Goal: Transaction & Acquisition: Purchase product/service

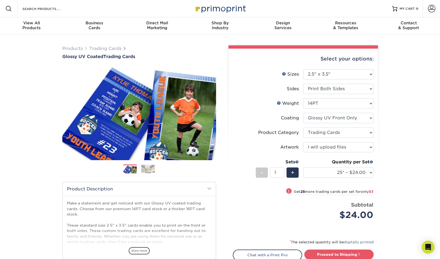
select select "2.50x3.50"
select select "c2f9bce9-36c2-409d-b101-c29d9d031e18"
select select "upload"
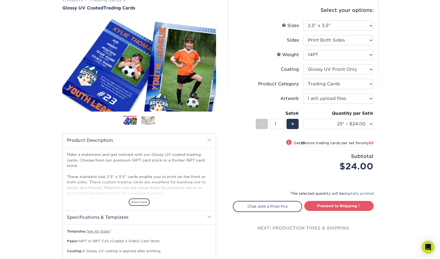
scroll to position [44, 0]
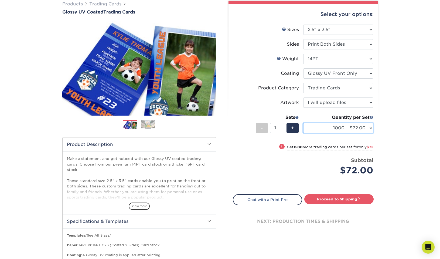
select select "2500 – $144.00"
click at [342, 197] on link "Proceed to Shipping" at bounding box center [338, 199] width 69 height 10
type input "Set 1"
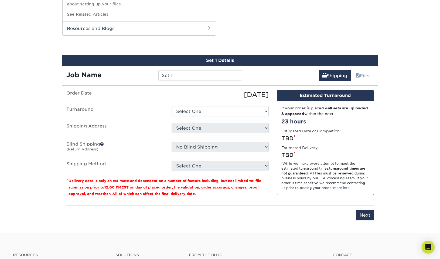
scroll to position [481, 0]
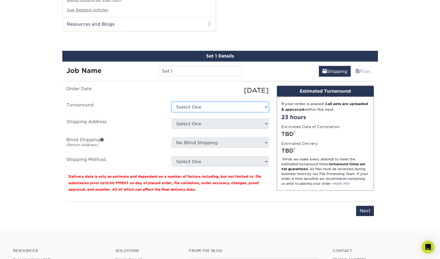
select select "beff78a5-38ff-4f5d-935b-4cf03ee983a2"
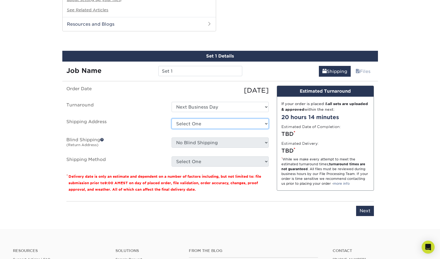
select select "newaddress"
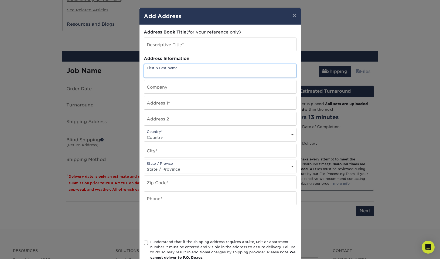
paste input "Sheridan Attn: Donal Barrett"
type input "Sheridan Attn: Donal Barrett"
click at [182, 44] on input "text" at bounding box center [220, 44] width 152 height 13
type input "Sheridan"
drag, startPoint x: 162, startPoint y: 73, endPoint x: 165, endPoint y: 75, distance: 3.5
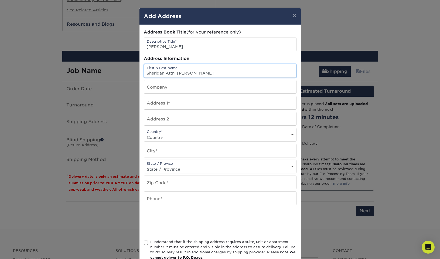
click at [165, 75] on input "Sheridan Attn: Donal Barrett" at bounding box center [220, 70] width 152 height 13
paste input "Sheridan"
type input "Sheridan"
click at [177, 72] on input "Sheridan Attn: Donal Barrett" at bounding box center [220, 70] width 152 height 13
type input "Donal Barrett"
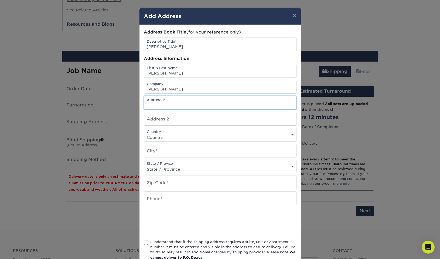
paste input "13487 South Preston Highway"
type input "13487 South Preston Highway"
paste input "Lebanon Junction"
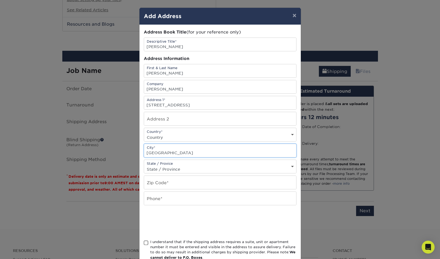
type input "Lebanon Junction"
select select "KY"
paste input "40150"
type input "40150"
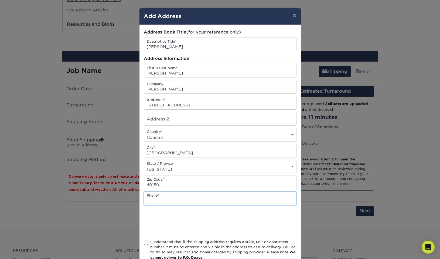
paste input "859.238.2529"
type input "859.238.2529"
click at [146, 244] on span at bounding box center [146, 242] width 5 height 5
click at [0, 0] on input "I understand that if the shipping address requires a suite, unit or apartment n…" at bounding box center [0, 0] width 0 height 0
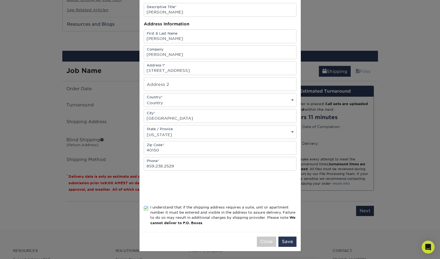
scroll to position [36, 0]
click at [289, 242] on button "Save" at bounding box center [287, 241] width 18 height 10
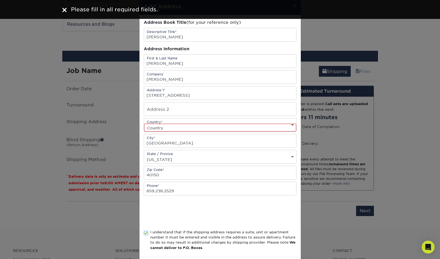
scroll to position [2, 0]
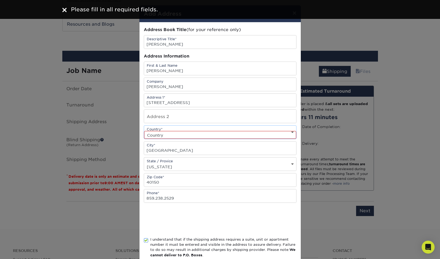
select select "US"
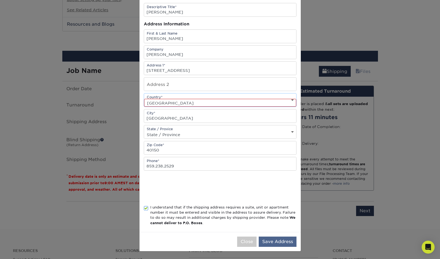
scroll to position [36, 0]
click at [275, 240] on button "Save Address" at bounding box center [278, 241] width 38 height 10
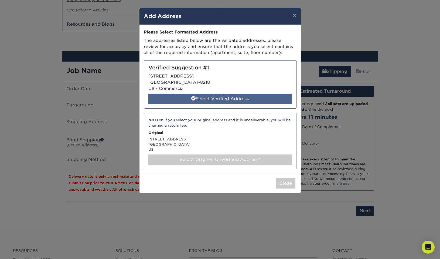
click at [203, 96] on div "Select Verified Address" at bounding box center [219, 99] width 143 height 10
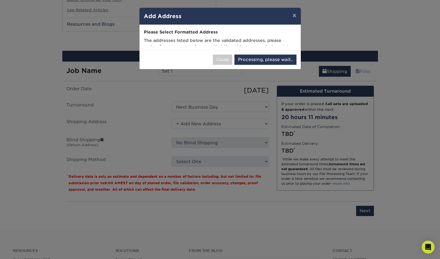
select select "286951"
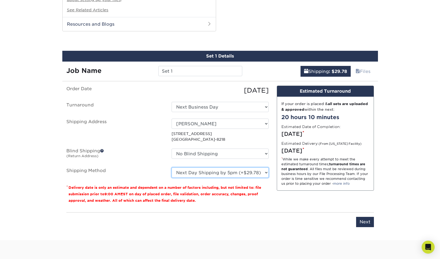
select select "14"
click at [369, 217] on input "Next" at bounding box center [365, 222] width 18 height 10
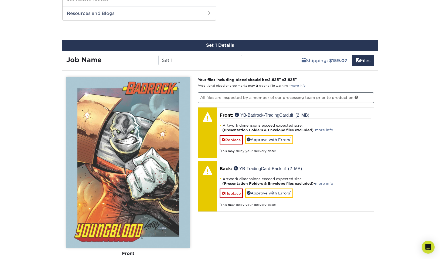
scroll to position [487, 0]
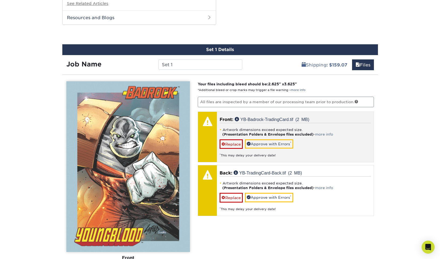
click at [207, 117] on div at bounding box center [207, 121] width 19 height 19
click at [326, 132] on link "more info" at bounding box center [324, 134] width 18 height 4
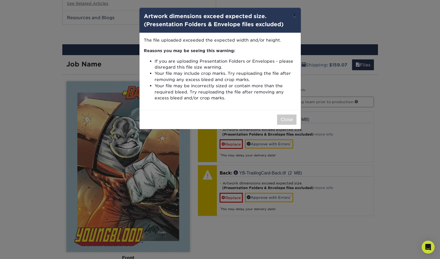
click at [292, 14] on button "×" at bounding box center [294, 15] width 12 height 15
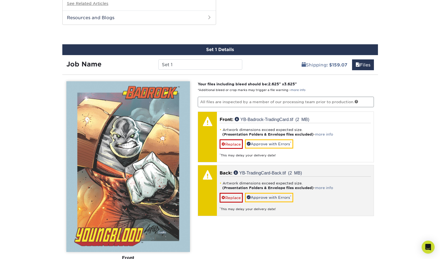
click at [210, 186] on div at bounding box center [207, 190] width 19 height 50
click at [249, 170] on link "YB-TradingCard-Back.tif (2 MB)" at bounding box center [268, 172] width 68 height 4
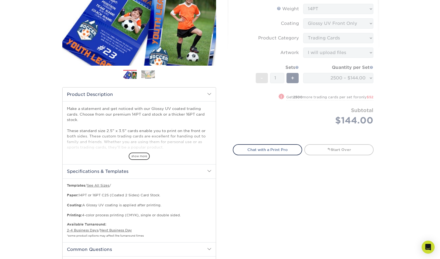
scroll to position [19, 0]
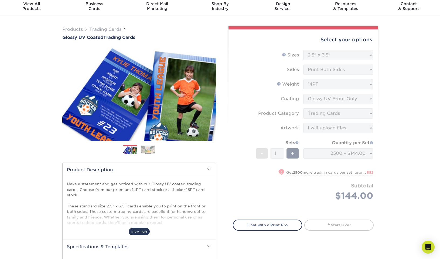
click at [136, 231] on span "show more" at bounding box center [139, 231] width 21 height 7
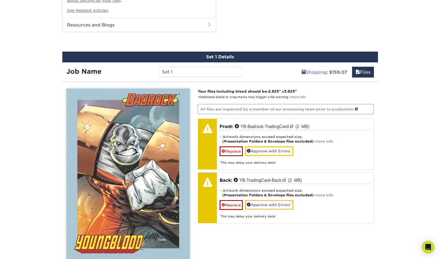
scroll to position [497, 0]
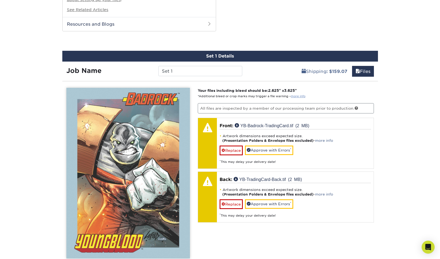
click at [296, 94] on link "more info" at bounding box center [298, 96] width 15 height 4
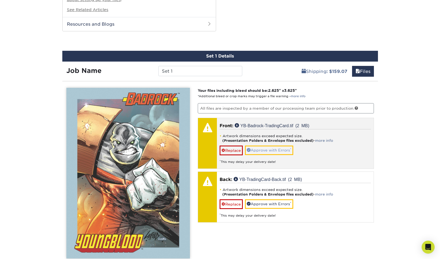
click at [264, 145] on link "Approve with Errors *" at bounding box center [269, 149] width 48 height 9
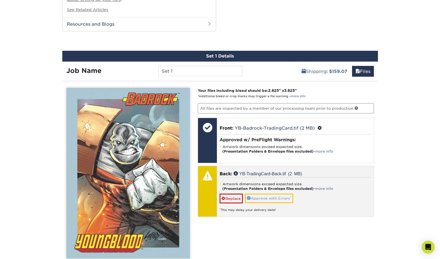
click at [263, 193] on link "Approve with Errors *" at bounding box center [269, 197] width 48 height 9
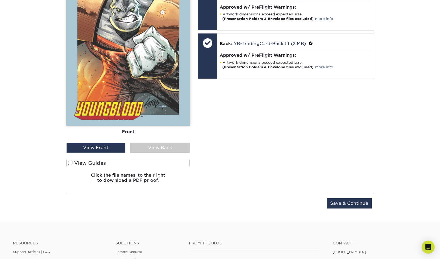
scroll to position [631, 0]
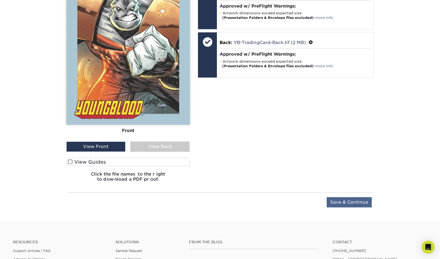
click at [340, 197] on input "Save & Continue" at bounding box center [349, 202] width 45 height 10
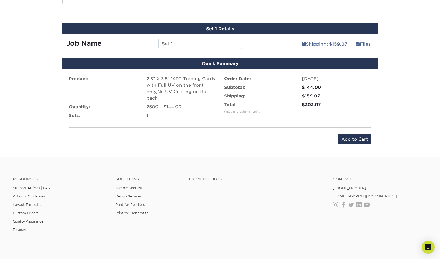
scroll to position [528, 0]
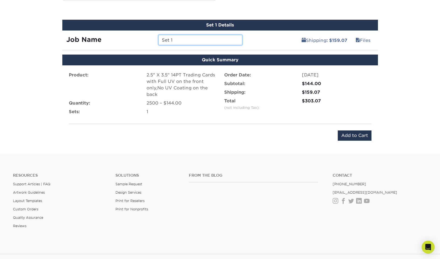
click at [178, 35] on input "Set 1" at bounding box center [200, 40] width 84 height 10
type input "Badrock"
click at [243, 72] on label "Order Date:" at bounding box center [237, 75] width 27 height 6
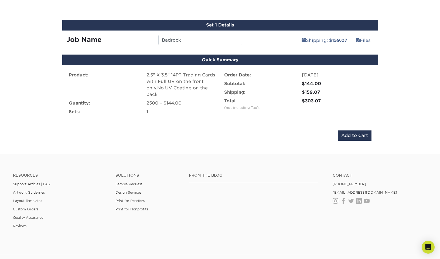
click at [243, 72] on label "Order Date:" at bounding box center [237, 75] width 27 height 6
click at [351, 131] on input "Add to Cart" at bounding box center [355, 135] width 34 height 10
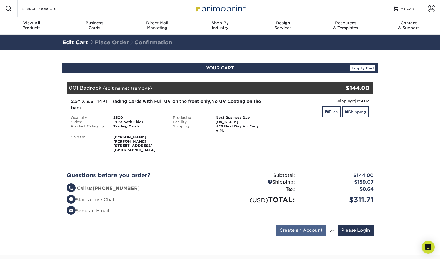
click at [297, 232] on input "Create an Account" at bounding box center [301, 230] width 50 height 10
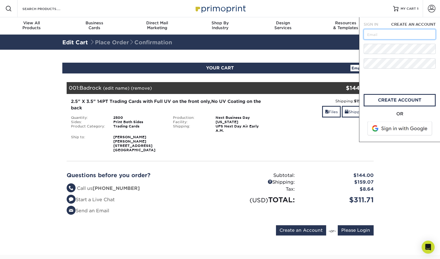
click at [382, 36] on input "text" at bounding box center [400, 34] width 72 height 10
type input "heatherdoornink@imagecomics.com"
click at [395, 101] on link "create account" at bounding box center [400, 100] width 72 height 12
click at [360, 233] on input "Please Login" at bounding box center [356, 230] width 36 height 10
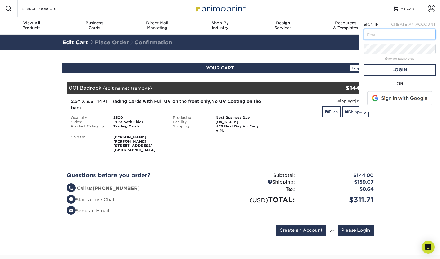
type input "heatherdoornink@imagecomics.com"
click at [404, 68] on link "Login" at bounding box center [400, 70] width 72 height 12
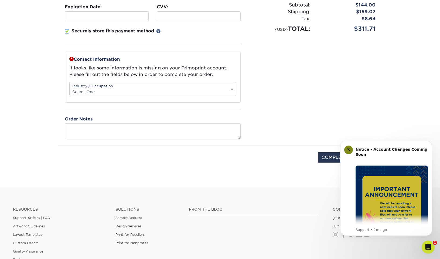
scroll to position [146, 0]
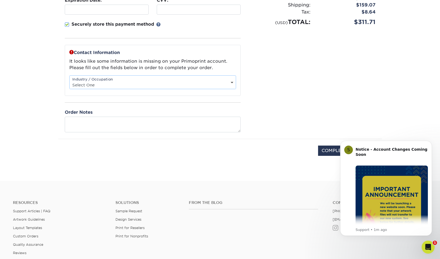
select select "21"
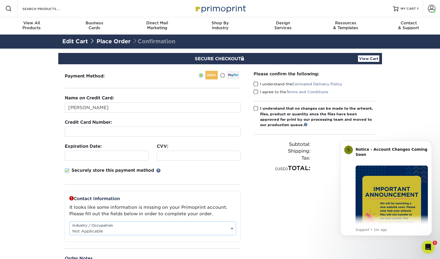
scroll to position [0, 0]
click at [256, 85] on span at bounding box center [256, 83] width 5 height 5
click at [0, 0] on input "I understand the Estimated Delivery Policy" at bounding box center [0, 0] width 0 height 0
click at [256, 93] on span at bounding box center [256, 91] width 5 height 5
click at [0, 0] on input "I agree to the Terms and Conditions" at bounding box center [0, 0] width 0 height 0
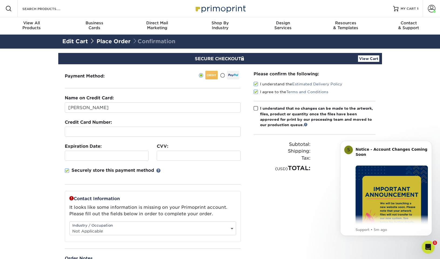
click at [259, 109] on label "I understand that no changes can be made to the artwork, files, product or quan…" at bounding box center [315, 116] width 122 height 22
click at [0, 0] on input "I understand that no changes can be made to the artwork, files, product or quan…" at bounding box center [0, 0] width 0 height 0
click at [430, 143] on icon "Dismiss notification" at bounding box center [430, 142] width 3 height 3
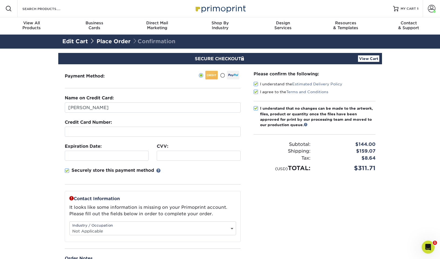
click at [361, 59] on link "View Cart" at bounding box center [368, 58] width 21 height 6
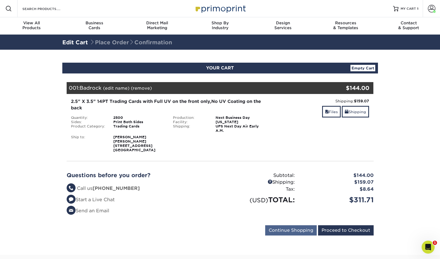
click at [290, 232] on input "Continue Shopping" at bounding box center [291, 230] width 52 height 10
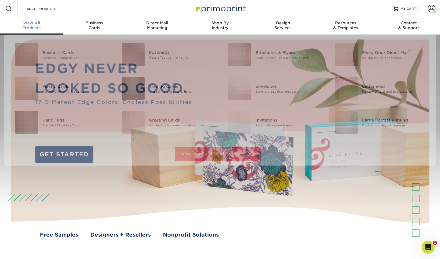
click at [37, 28] on div "View All Products" at bounding box center [31, 25] width 63 height 10
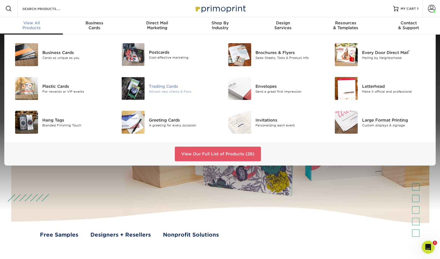
click at [157, 86] on div "Trading Cards" at bounding box center [182, 86] width 67 height 6
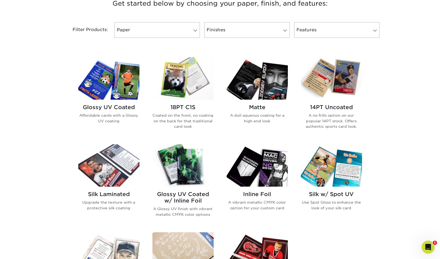
scroll to position [221, 0]
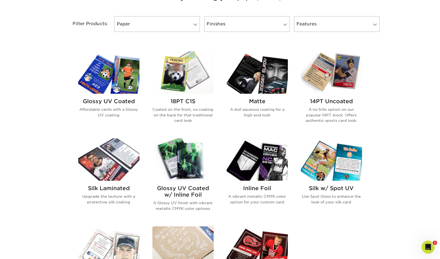
click at [126, 101] on h2 "Glossy UV Coated" at bounding box center [108, 101] width 61 height 6
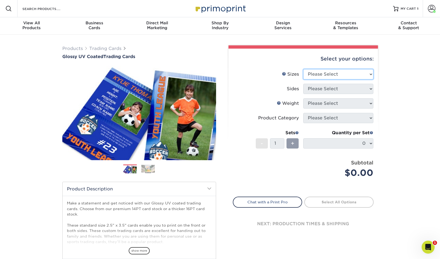
select select "2.50x3.50"
select select "13abbda7-1d64-4f25-8bb2-c179b224825d"
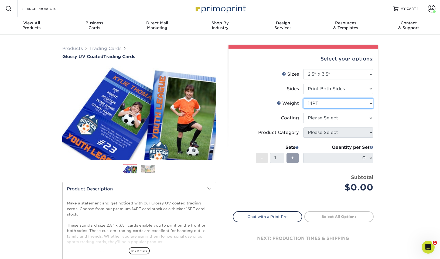
select select "16PT"
select select "1e8116af-acfc-44b1-83dc-8181aa338834"
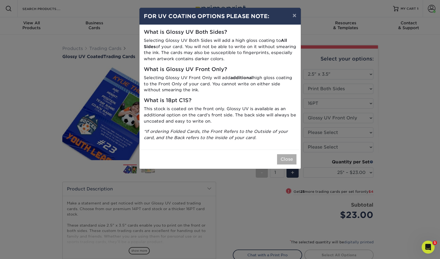
click at [290, 157] on button "Close" at bounding box center [286, 159] width 19 height 10
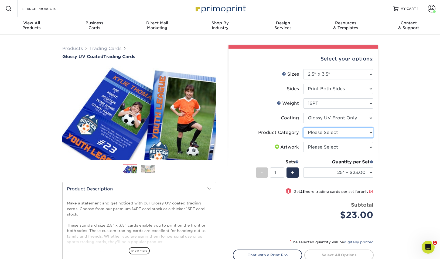
select select "c2f9bce9-36c2-409d-b101-c29d9d031e18"
select select "upload"
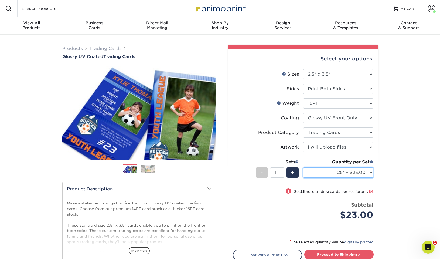
select select "2500 – $141.00"
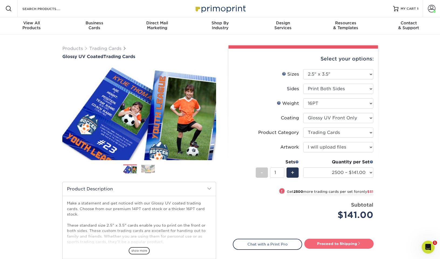
click at [336, 244] on link "Proceed to Shipping" at bounding box center [338, 243] width 69 height 10
type input "Set 1"
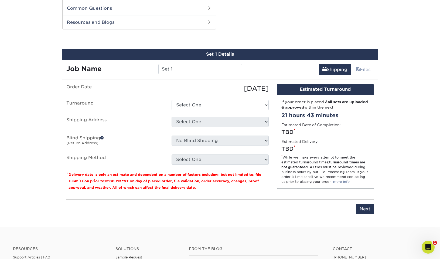
scroll to position [274, 0]
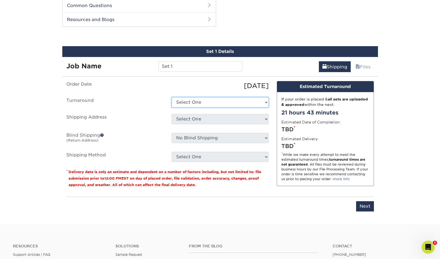
select select "4685bb70-f9ef-4ef4-b14a-8dbec023b44c"
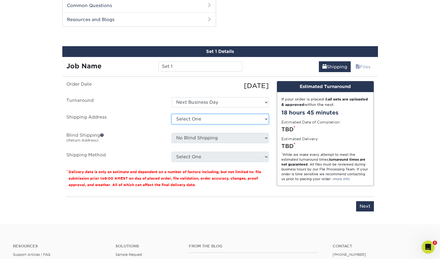
select select "286951"
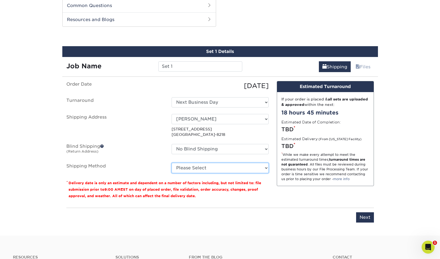
select select "14"
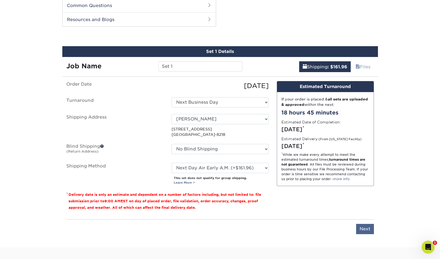
click at [362, 227] on input "Next" at bounding box center [365, 229] width 18 height 10
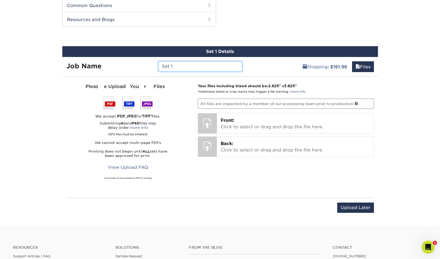
click at [174, 67] on input "Set 1" at bounding box center [200, 66] width 84 height 10
type input "S"
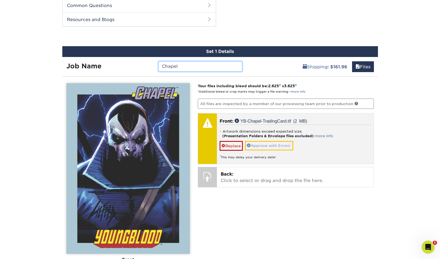
type input "Chapel"
click at [262, 145] on link "Approve with Errors *" at bounding box center [269, 145] width 48 height 9
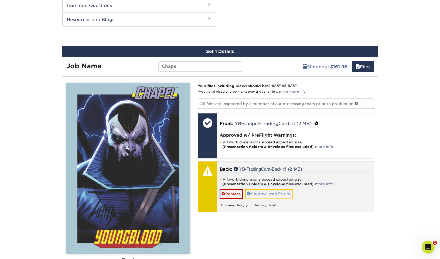
click at [269, 192] on link "Approve with Errors *" at bounding box center [269, 193] width 48 height 9
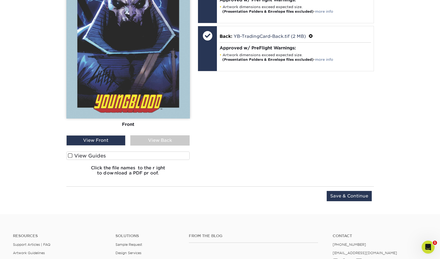
scroll to position [410, 0]
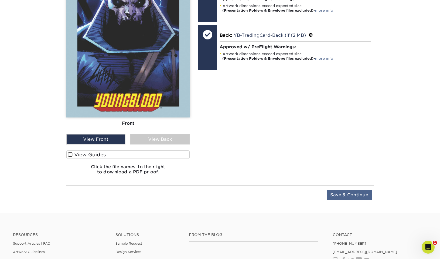
click at [337, 193] on input "Save & Continue" at bounding box center [349, 195] width 45 height 10
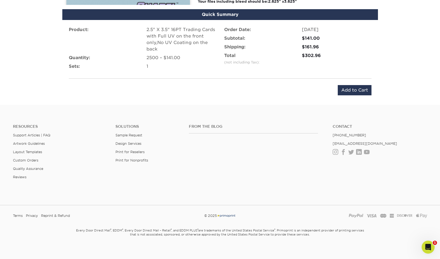
scroll to position [352, 0]
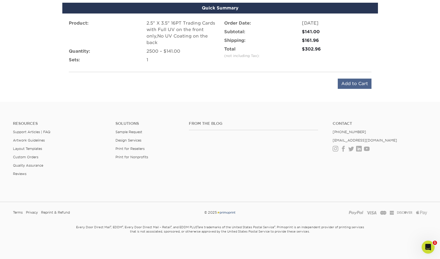
click at [350, 84] on input "Add to Cart" at bounding box center [355, 83] width 34 height 10
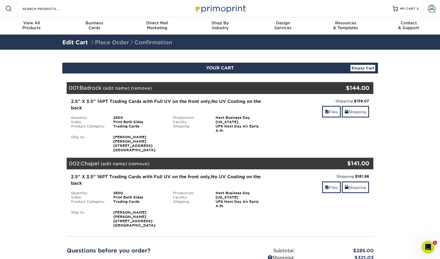
click at [220, 119] on div "Next Business Day" at bounding box center [241, 117] width 60 height 4
click at [206, 104] on div "2.5" X 3.5" 14PT Trading Cards with Full UV on the front only,No UV Coating on …" at bounding box center [169, 104] width 196 height 13
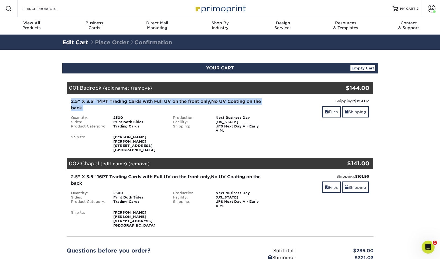
click at [206, 104] on div "2.5" X 3.5" 14PT Trading Cards with Full UV on the front only,No UV Coating on …" at bounding box center [169, 104] width 196 height 13
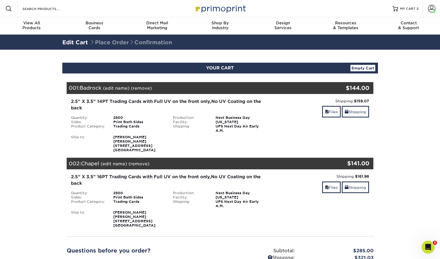
click at [170, 93] on div "001: Badrock (edit name) (remove) Are you sure you want to remove this product …" at bounding box center [195, 88] width 256 height 12
click at [173, 111] on div "2.5" X 3.5" 14PT Trading Cards with Full UV on the front only,No UV Coating on …" at bounding box center [169, 104] width 196 height 13
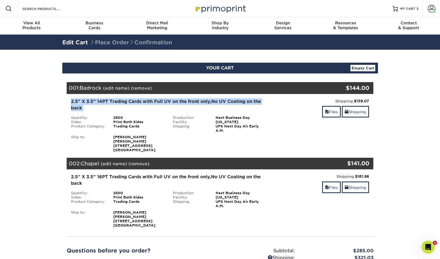
click at [173, 111] on div "2.5" X 3.5" 14PT Trading Cards with Full UV on the front only,No UV Coating on …" at bounding box center [169, 104] width 196 height 13
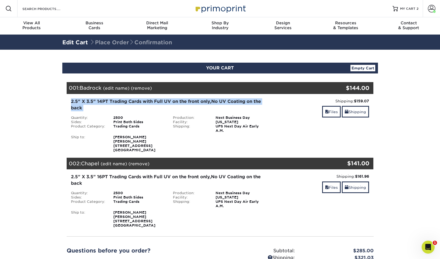
click at [173, 111] on div "2.5" X 3.5" 14PT Trading Cards with Full UV on the front only,No UV Coating on …" at bounding box center [169, 104] width 196 height 13
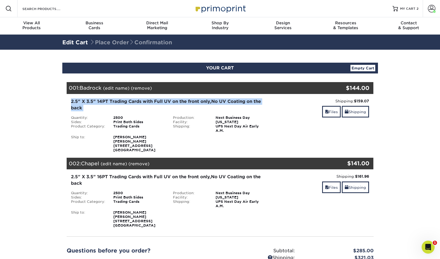
click at [173, 111] on div "2.5" X 3.5" 14PT Trading Cards with Full UV on the front only,No UV Coating on …" at bounding box center [169, 104] width 196 height 13
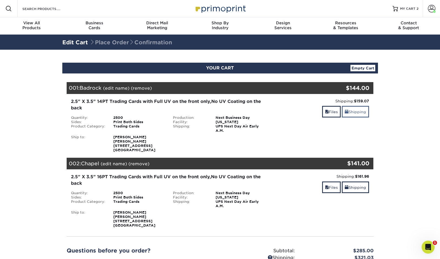
click at [352, 108] on link "Shipping" at bounding box center [355, 112] width 27 height 12
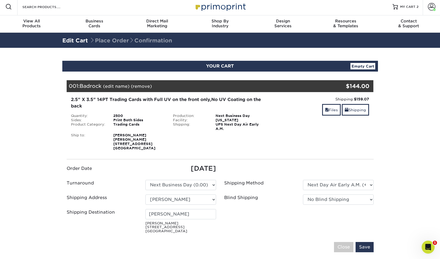
scroll to position [1, 0]
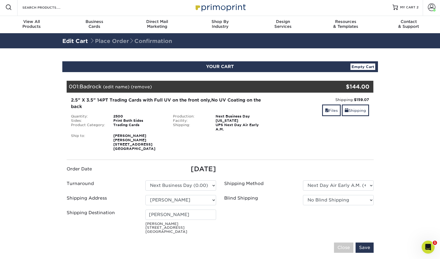
click at [360, 65] on link "Empty Cart" at bounding box center [362, 66] width 25 height 6
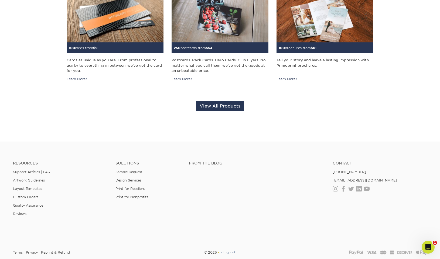
scroll to position [164, 0]
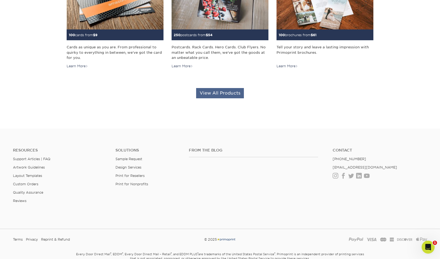
click at [223, 90] on link "View All Products" at bounding box center [220, 93] width 48 height 10
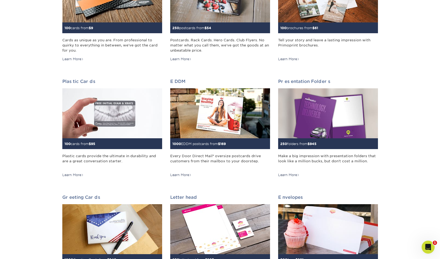
scroll to position [132, 0]
